Goal: Transaction & Acquisition: Purchase product/service

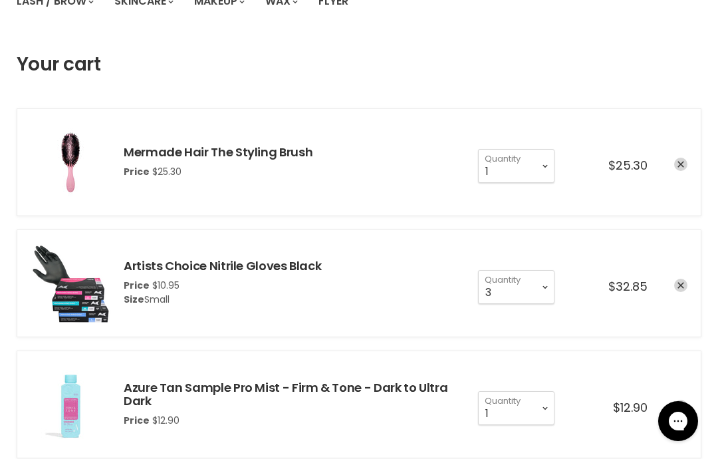
click at [677, 161] on link "remove Mermade Hair The Styling Brush" at bounding box center [680, 164] width 13 height 13
click at [682, 158] on link "remove Mermade Hair The Styling Brush" at bounding box center [680, 164] width 13 height 13
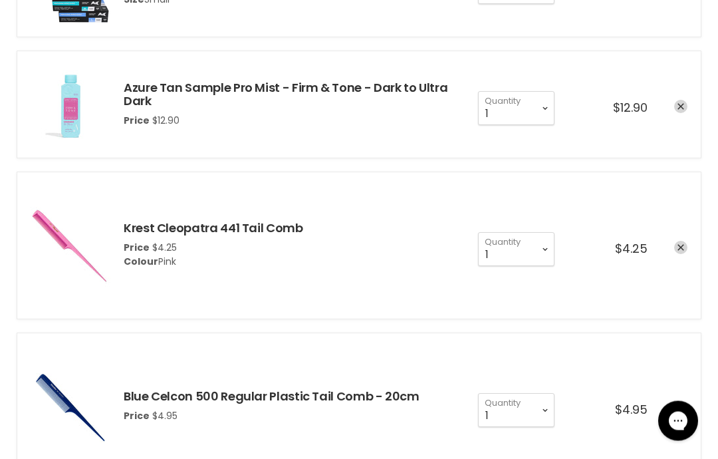
scroll to position [339, 0]
click at [677, 406] on link "remove Blue Celcon 500 Regular Plastic Tail Comb - 20cm" at bounding box center [680, 408] width 13 height 13
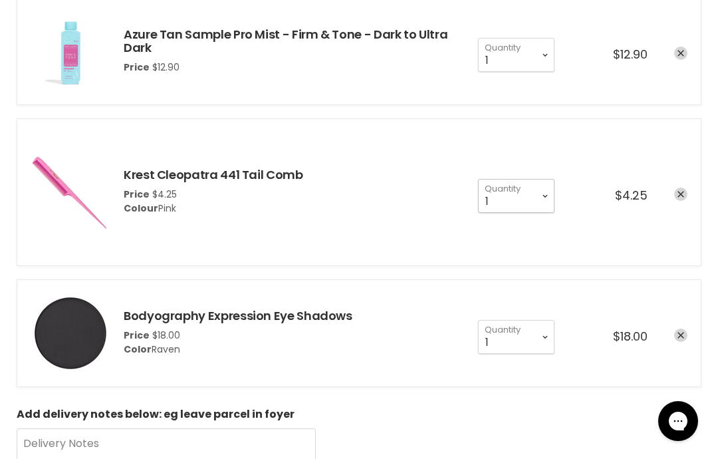
click at [539, 203] on select "1 2 3 4 5 6 7 8 9 10+" at bounding box center [516, 195] width 76 height 33
select select "2"
type input "2"
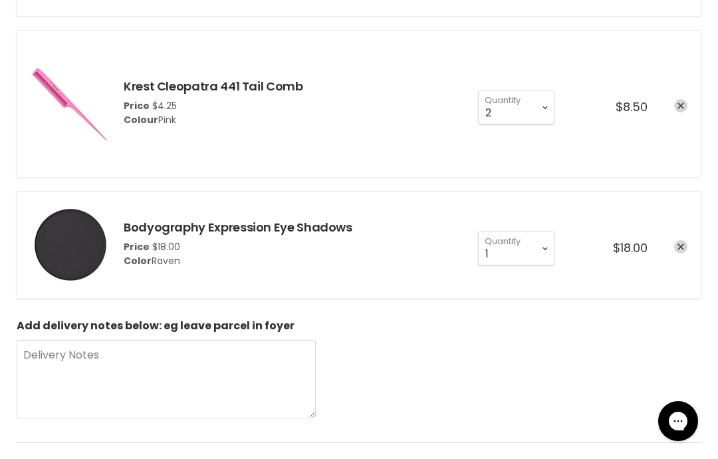
scroll to position [468, 0]
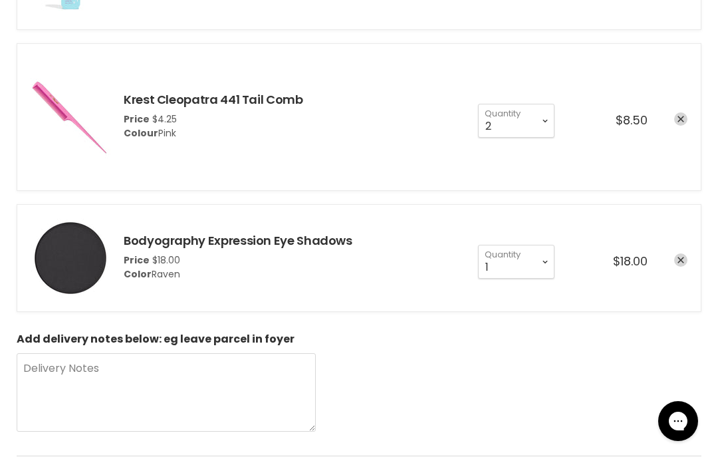
click at [681, 259] on icon "remove Bodyography Expression Eye Shadows" at bounding box center [681, 260] width 7 height 7
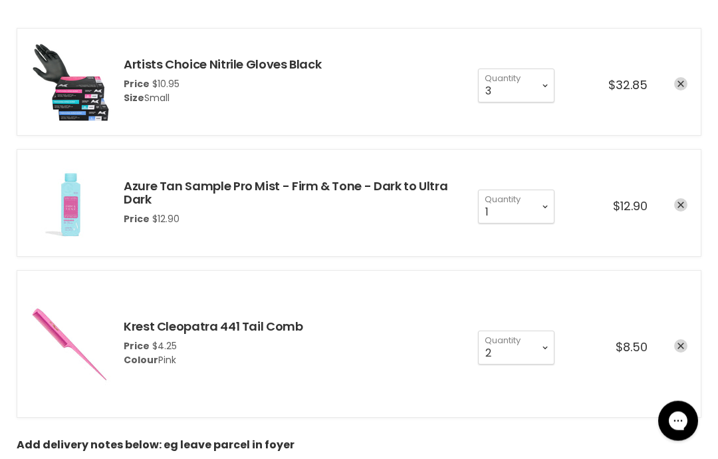
scroll to position [257, 0]
